Goal: Information Seeking & Learning: Understand process/instructions

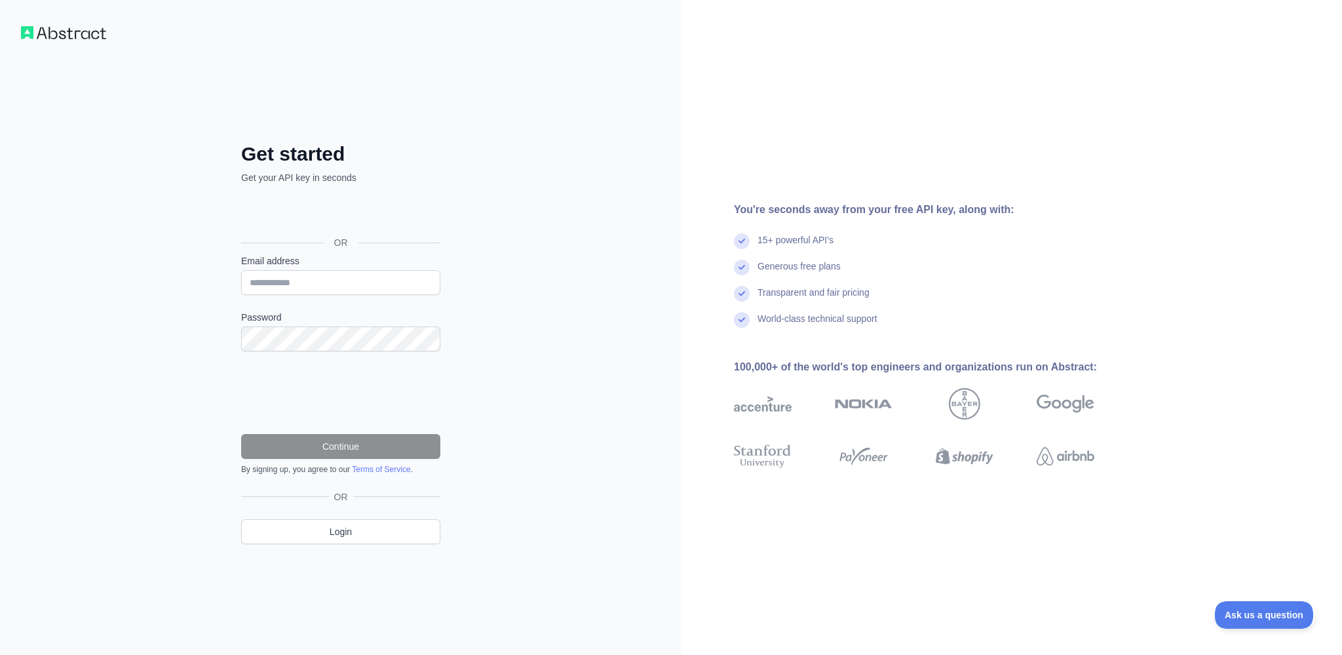
click at [335, 216] on div "Sign in with Google. Opens in new tab" at bounding box center [339, 213] width 197 height 29
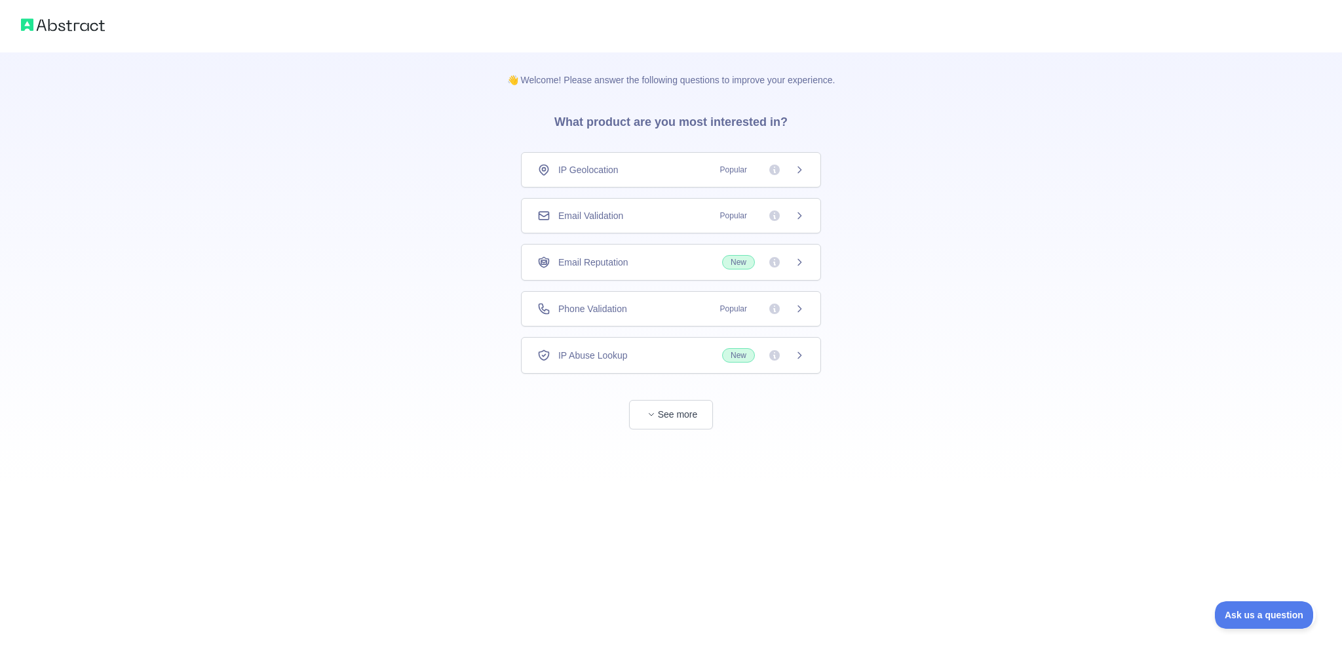
click at [663, 306] on div "Phone Validation Popular" at bounding box center [670, 308] width 267 height 13
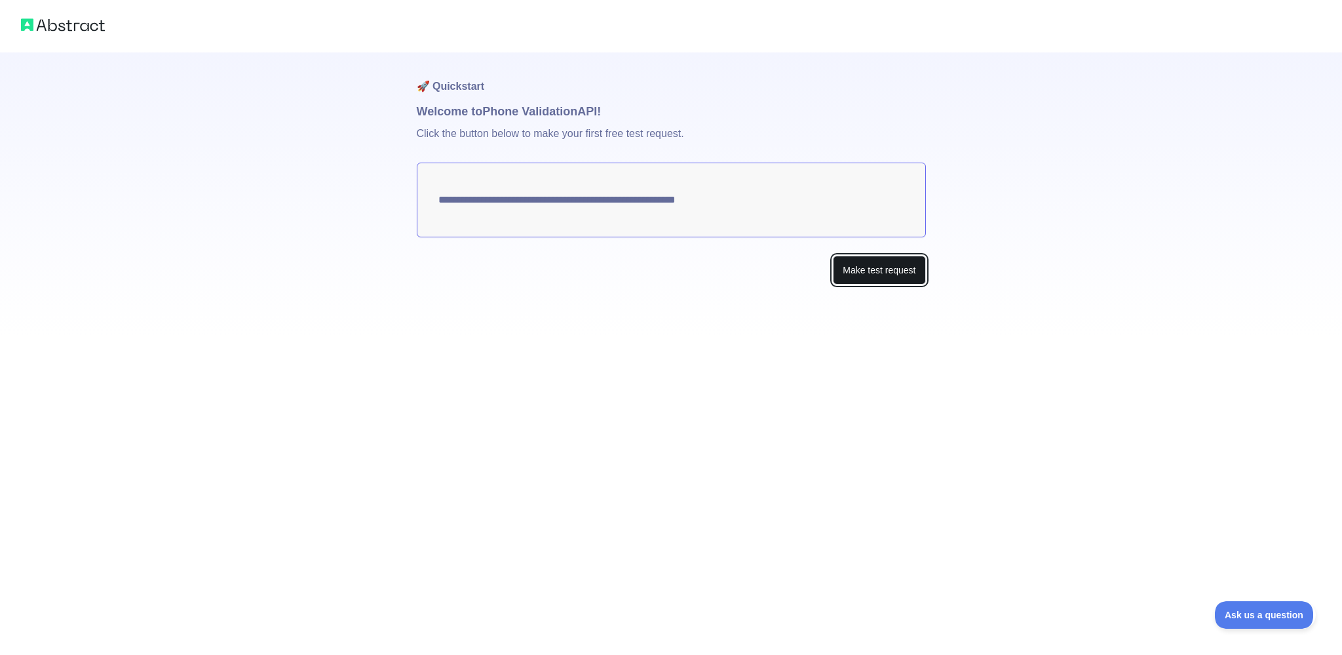
click at [863, 271] on button "Make test request" at bounding box center [879, 270] width 92 height 29
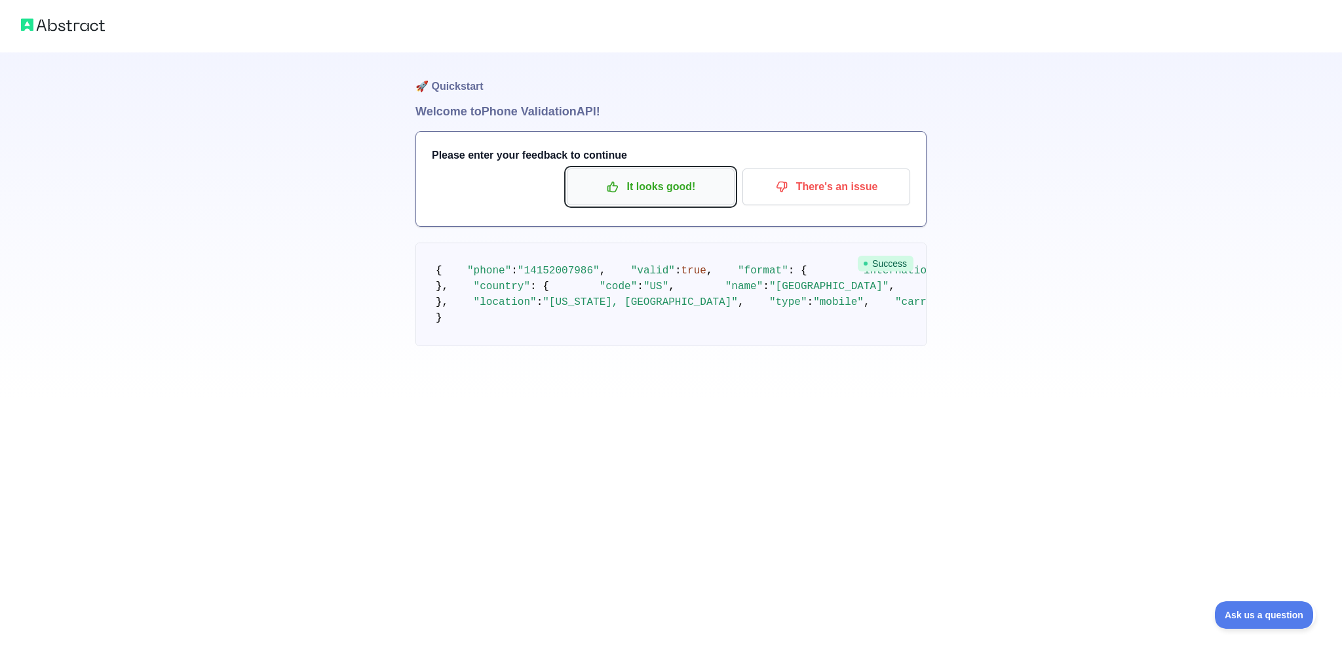
click at [650, 189] on p "It looks good!" at bounding box center [651, 187] width 148 height 22
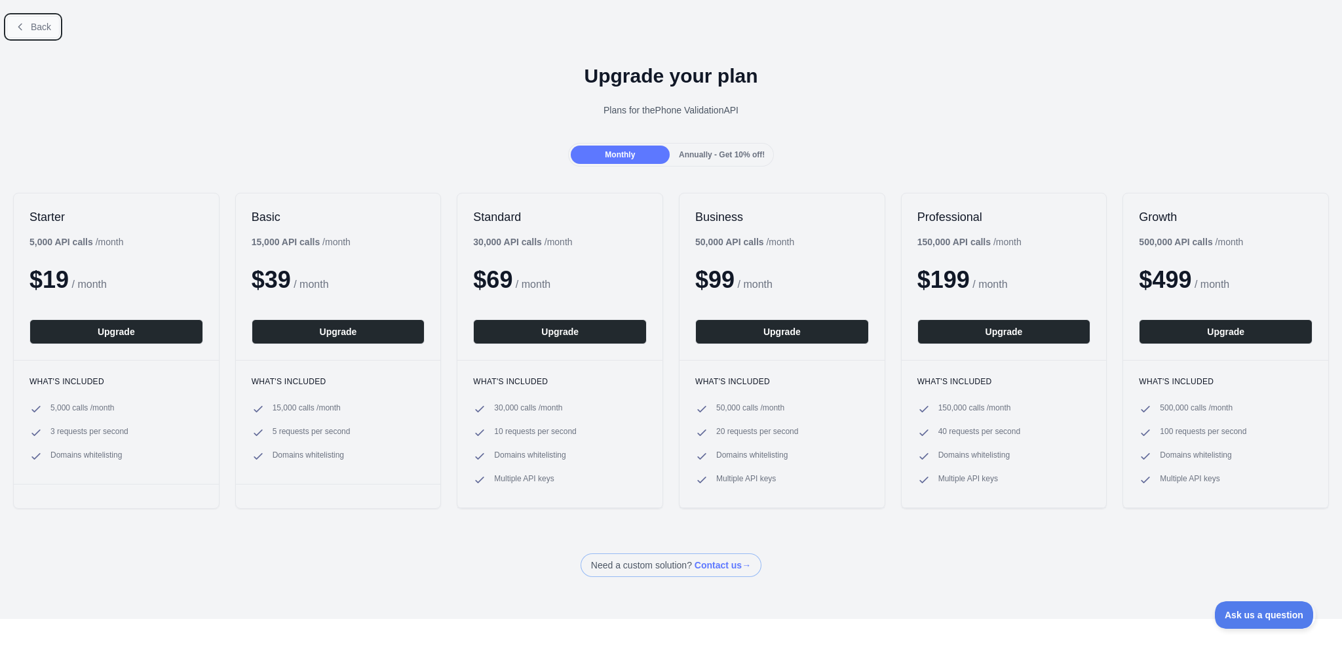
click at [42, 33] on button "Back" at bounding box center [33, 27] width 53 height 22
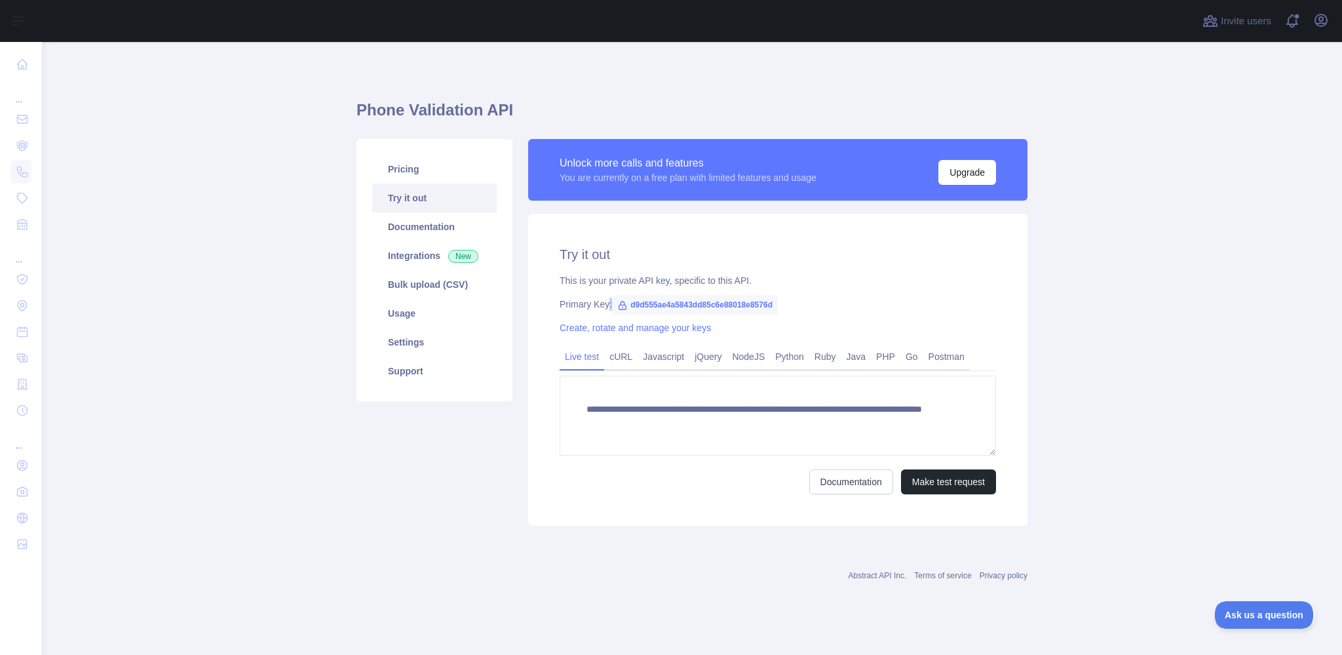
drag, startPoint x: 771, startPoint y: 306, endPoint x: 608, endPoint y: 303, distance: 163.2
click at [608, 303] on div "Primary Key: d9d555ae4a5843dd85c6e88018e8576d" at bounding box center [778, 304] width 437 height 13
copy div ":"
click at [777, 361] on link "Python" at bounding box center [789, 356] width 39 height 21
